Goal: Information Seeking & Learning: Learn about a topic

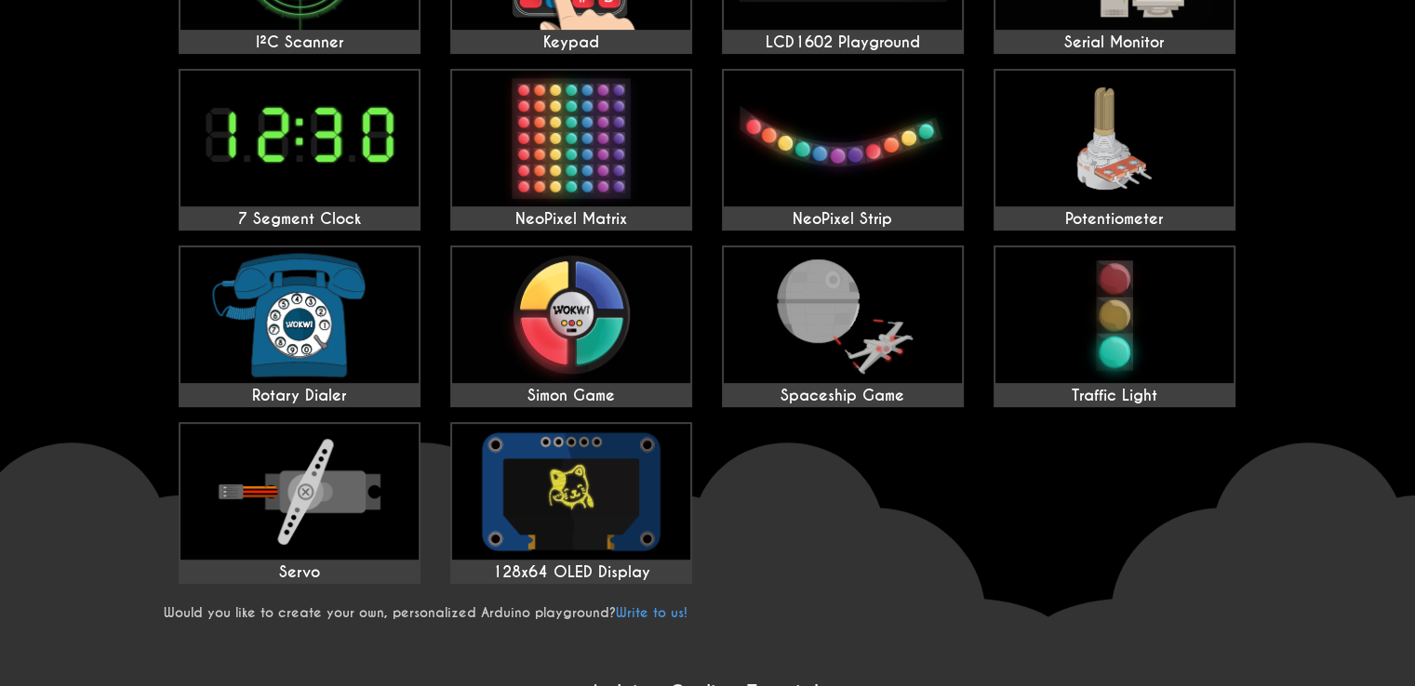
scroll to position [1209, 0]
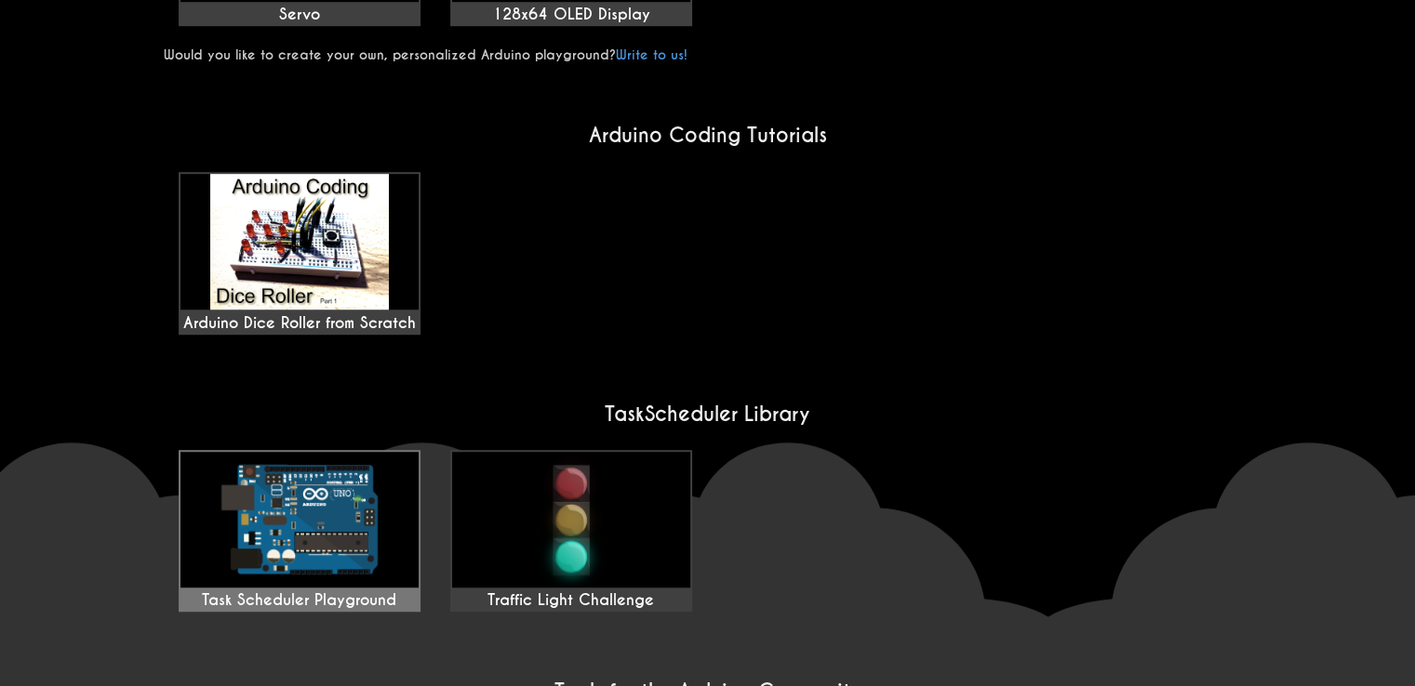
click at [377, 452] on img at bounding box center [299, 520] width 238 height 136
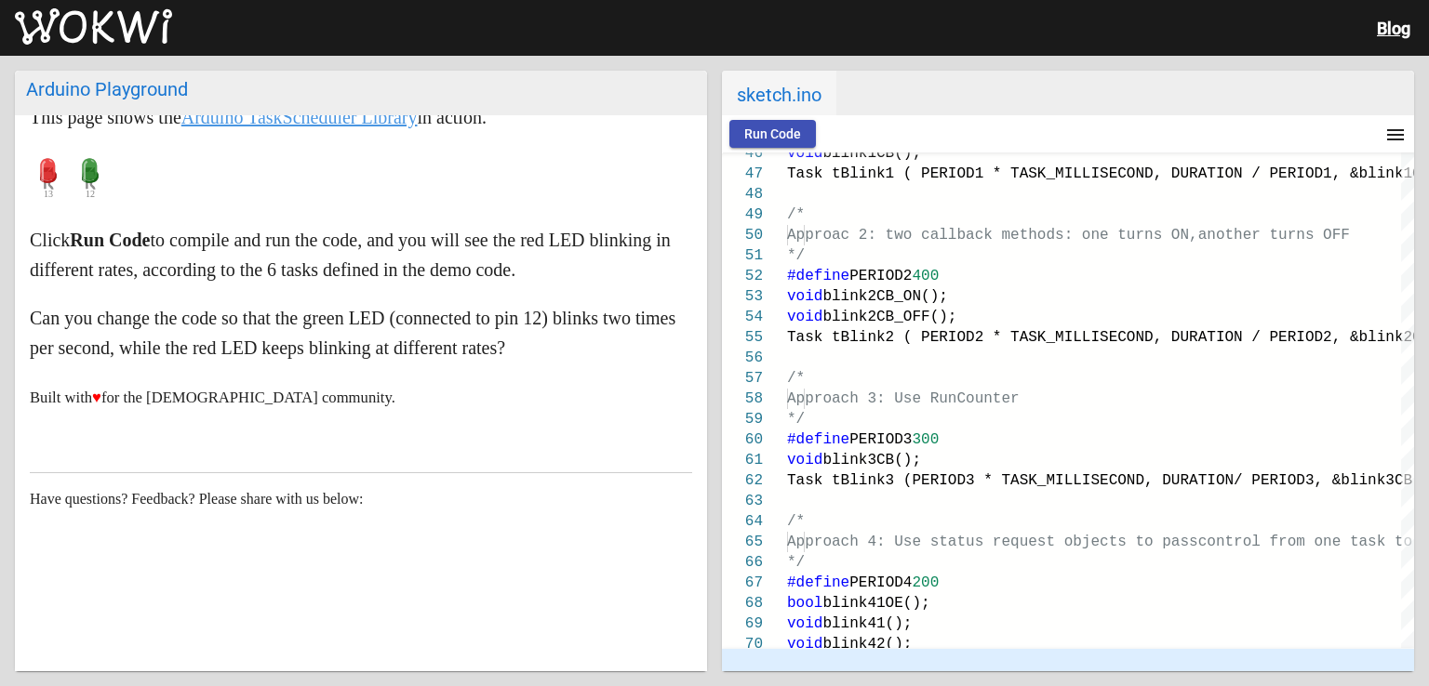
scroll to position [108, 0]
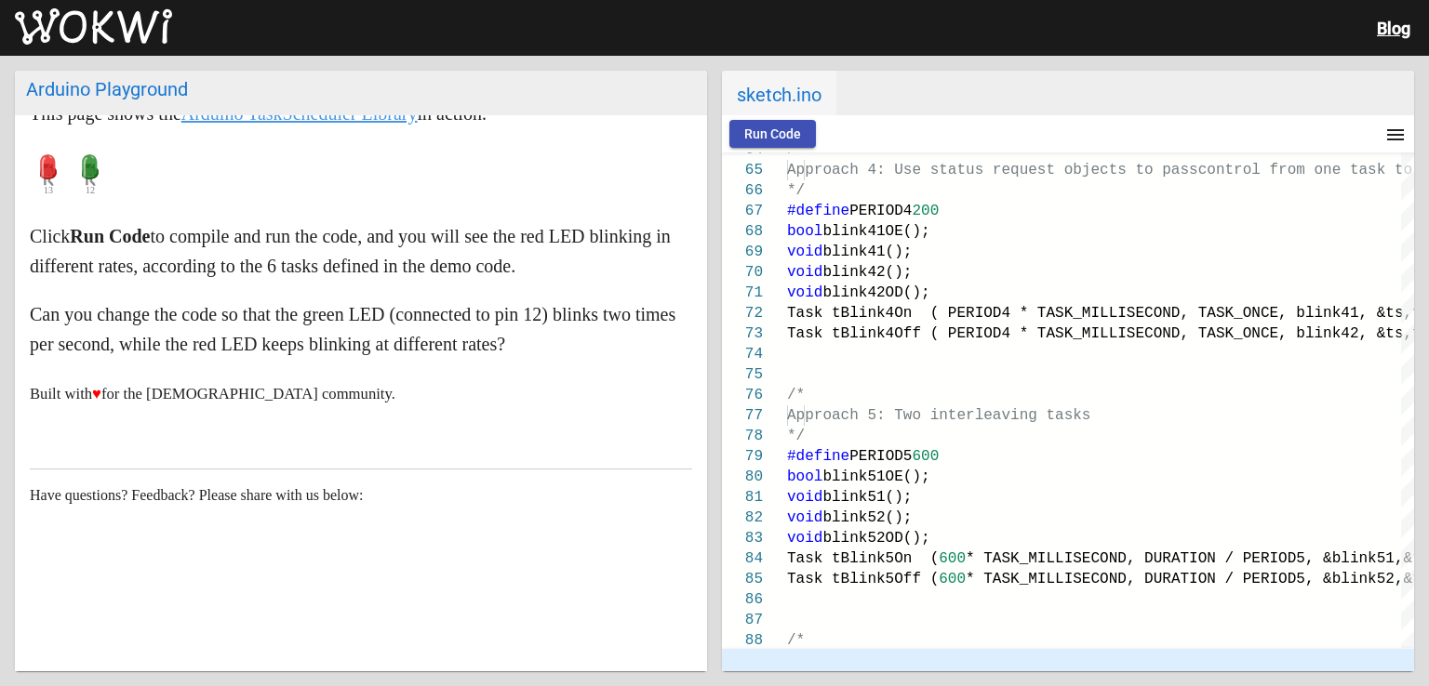
click at [744, 131] on span "Run Code" at bounding box center [772, 134] width 57 height 15
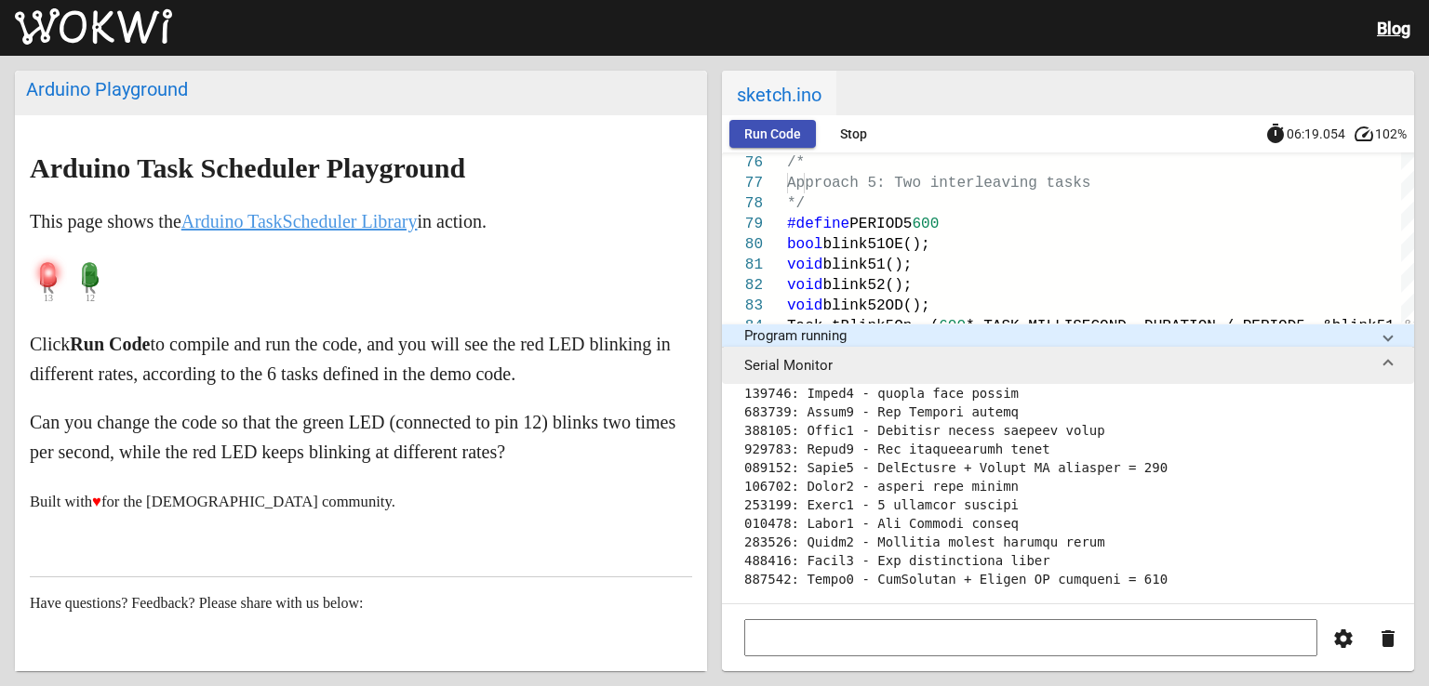
scroll to position [391, 0]
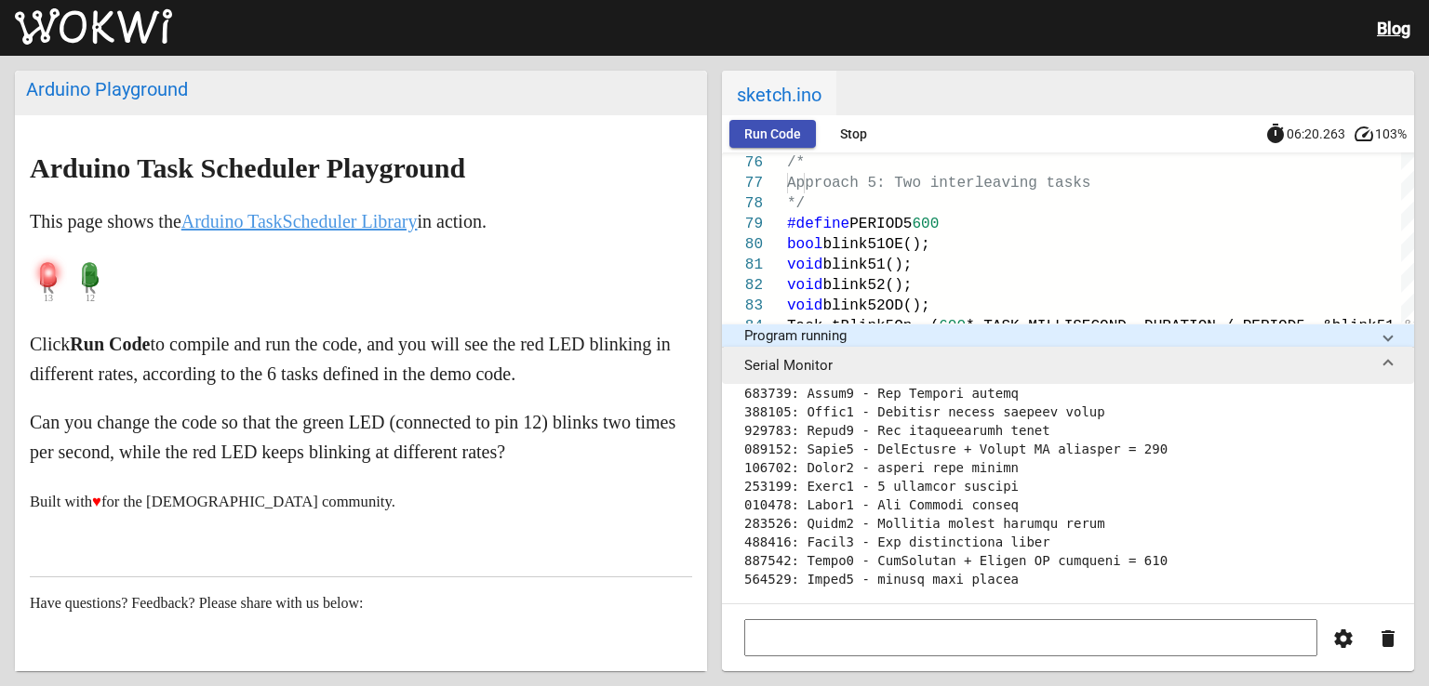
click at [848, 150] on div "Run Code Stop timer 06:20.263 speed 103%" at bounding box center [1068, 133] width 692 height 37
click at [856, 135] on span "Stop" at bounding box center [853, 134] width 27 height 15
click at [797, 105] on span "sketch.ino" at bounding box center [779, 93] width 114 height 45
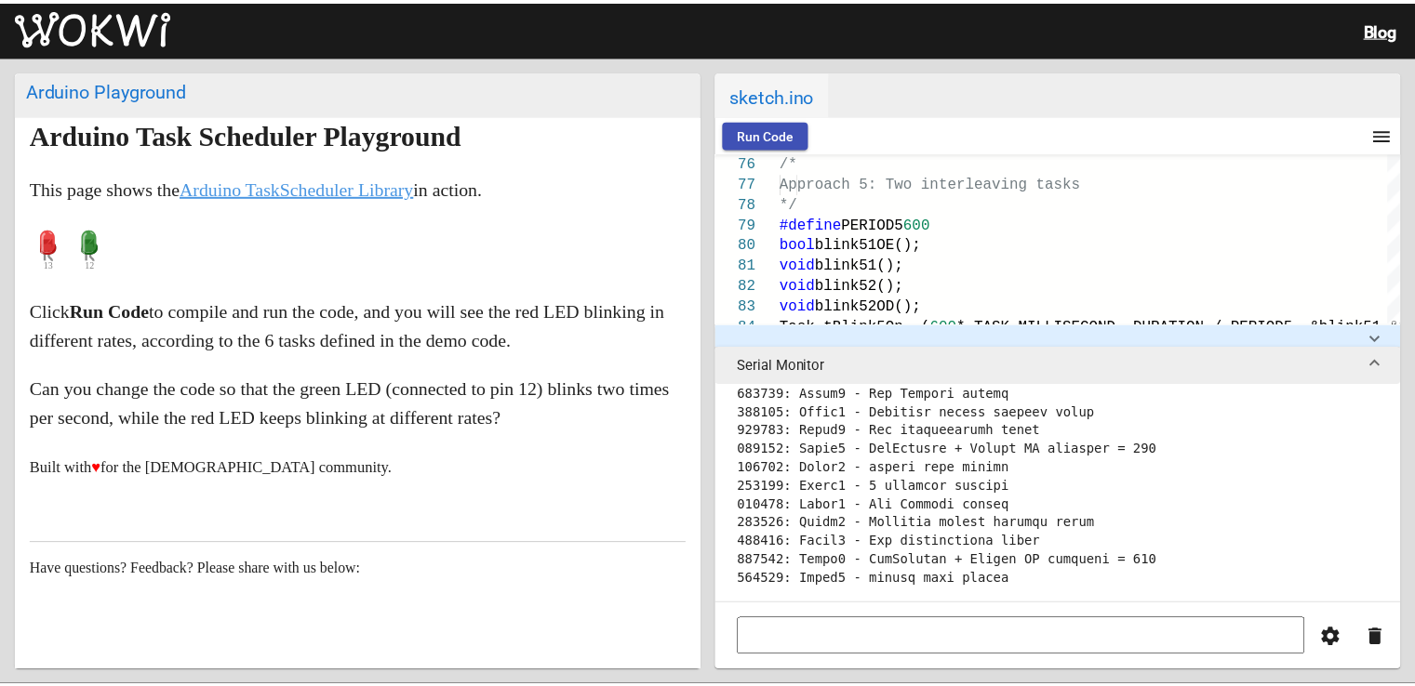
scroll to position [0, 0]
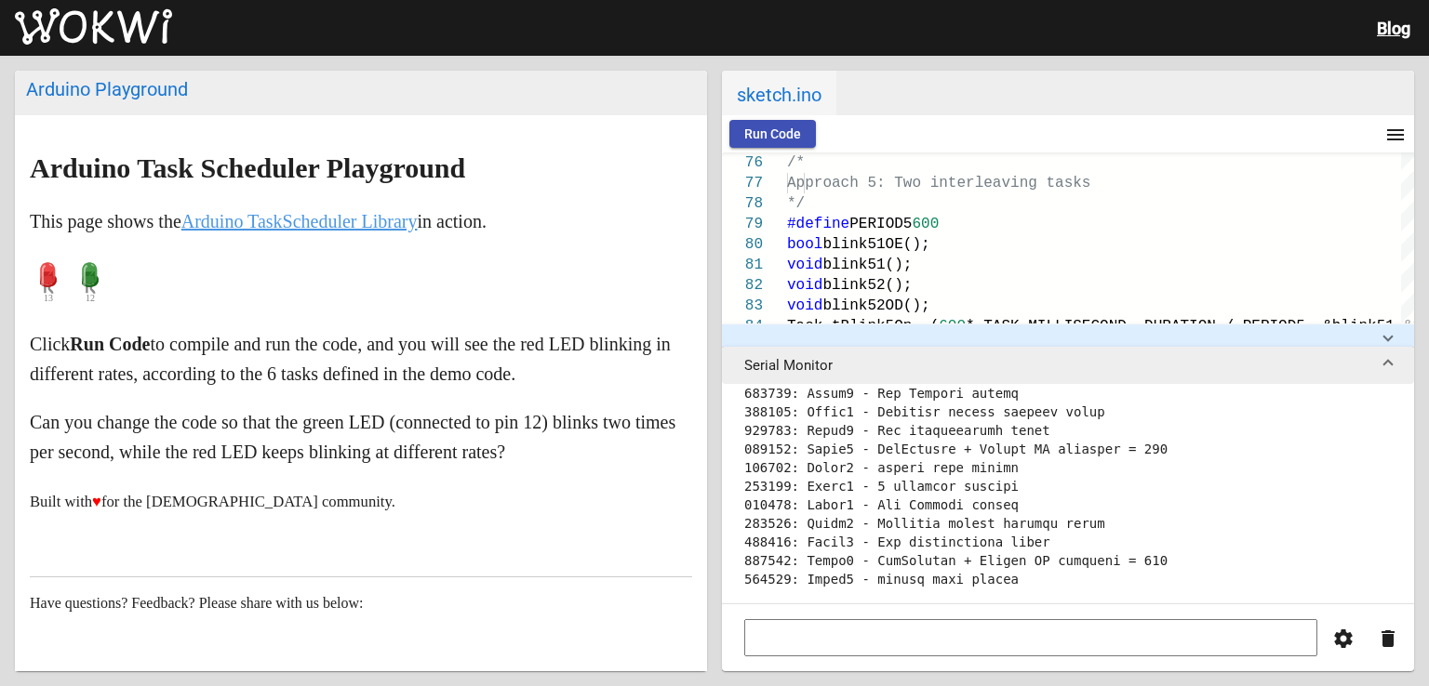
click at [342, 254] on markdown "Arduino Task Scheduler Playground This page shows the Arduino TaskScheduler Lib…" at bounding box center [361, 335] width 662 height 364
click at [366, 230] on link "Arduino TaskScheduler Library" at bounding box center [299, 221] width 236 height 20
click at [107, 11] on img at bounding box center [93, 26] width 157 height 37
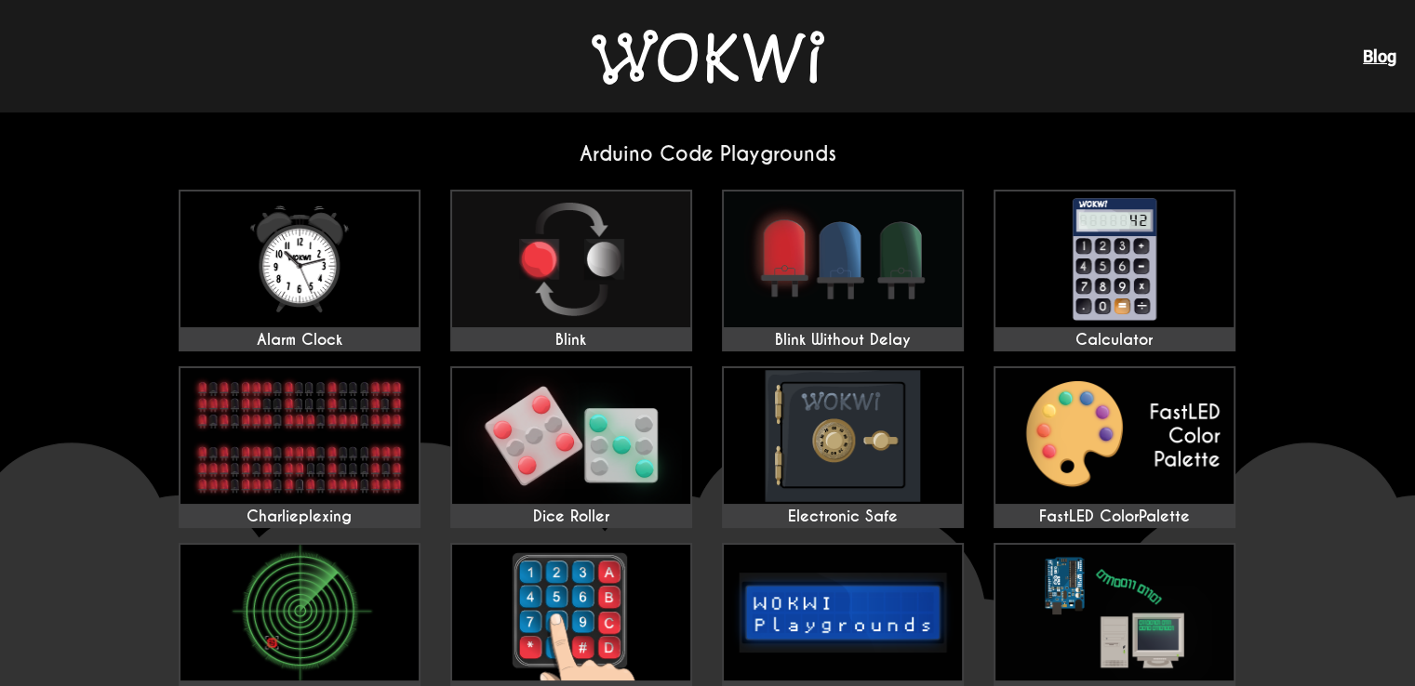
click at [1264, 51] on div "Blog" at bounding box center [707, 56] width 1415 height 112
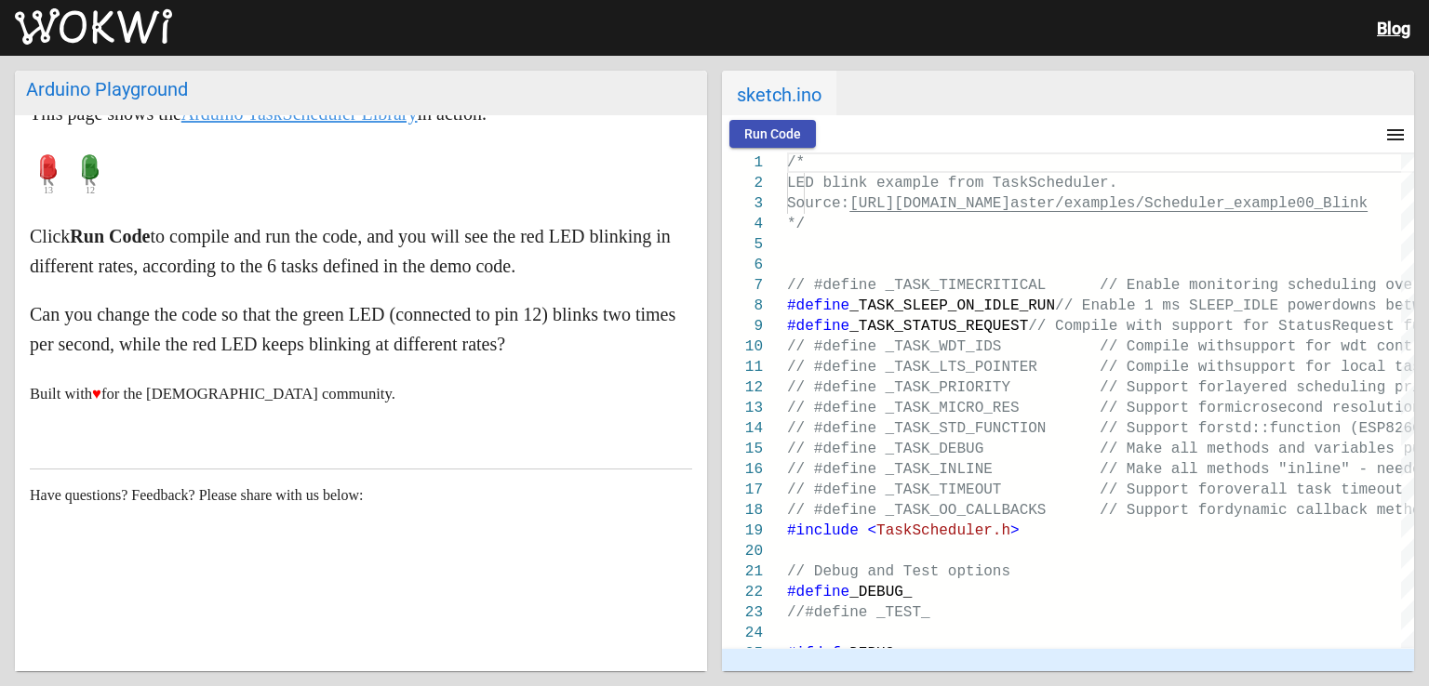
scroll to position [108, 0]
